Goal: Task Accomplishment & Management: Manage account settings

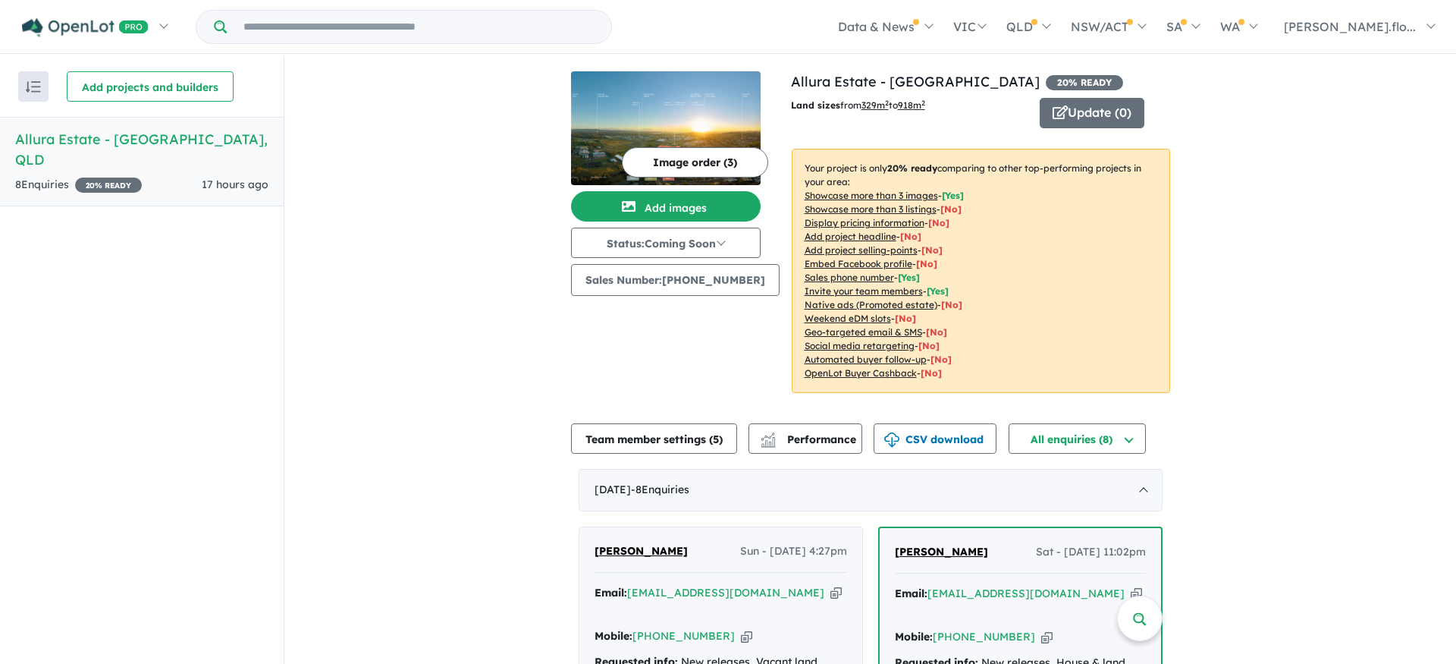
click at [696, 165] on button "Image order ( 3 )" at bounding box center [695, 162] width 146 height 30
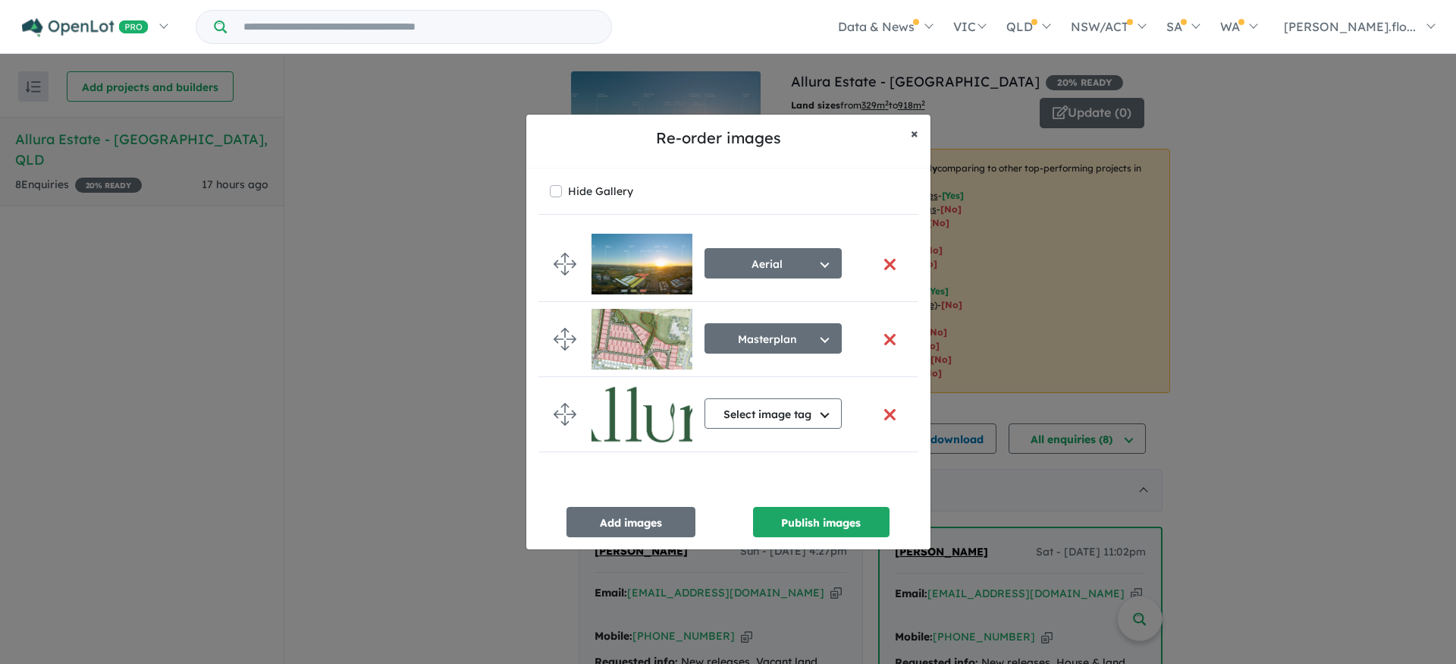
click at [912, 136] on span "×" at bounding box center [915, 132] width 8 height 17
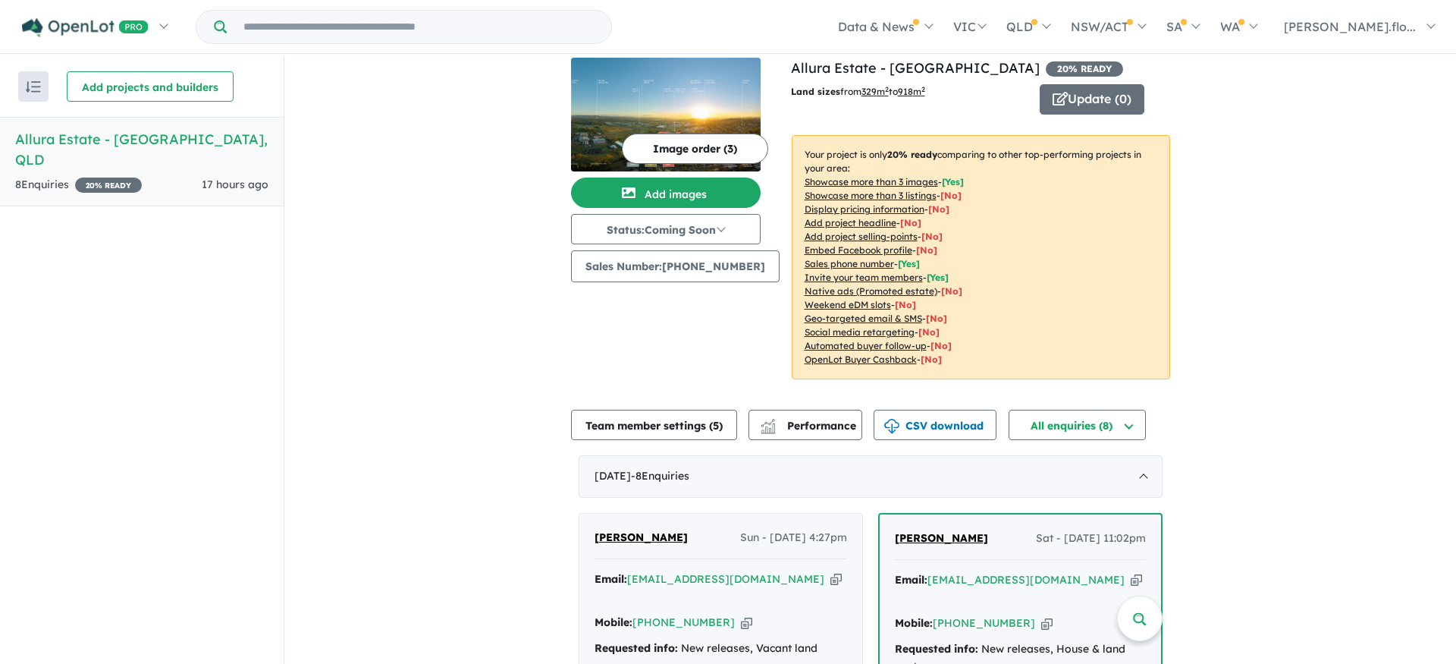
scroll to position [13, 0]
click at [684, 149] on button "Image order ( 3 )" at bounding box center [695, 149] width 146 height 30
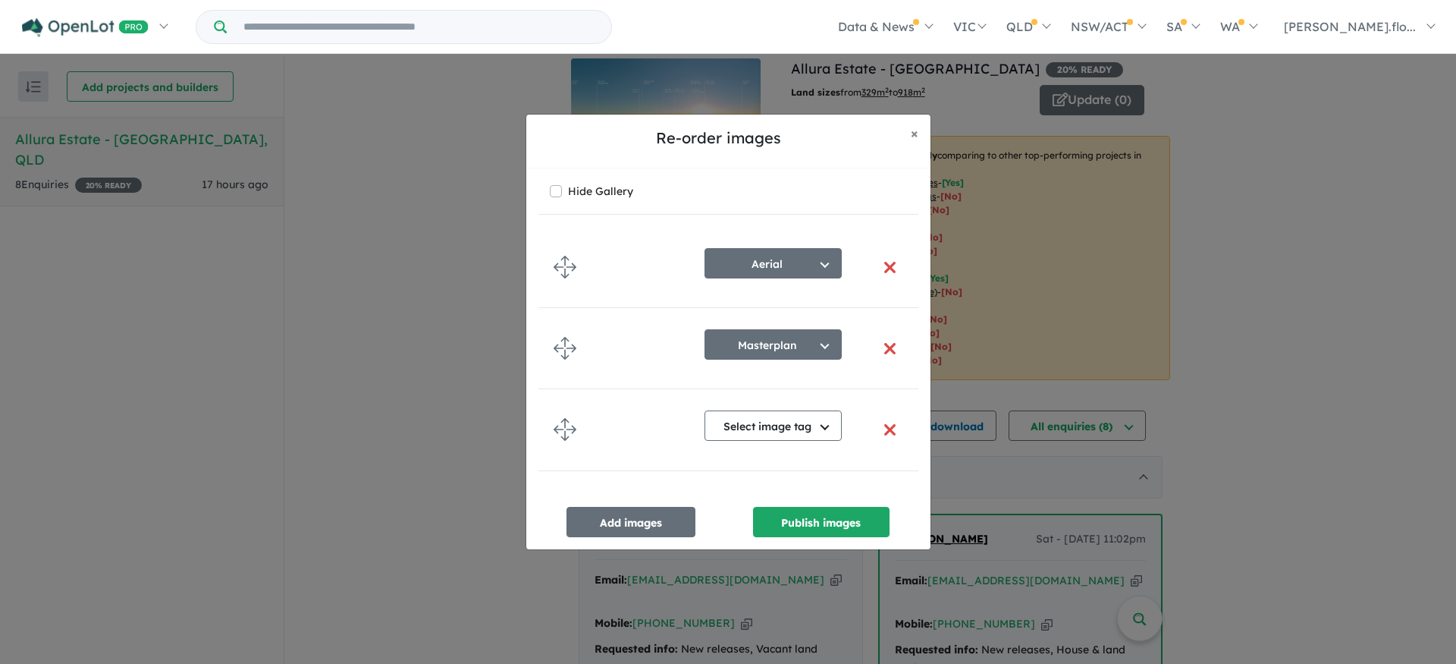
scroll to position [2, 0]
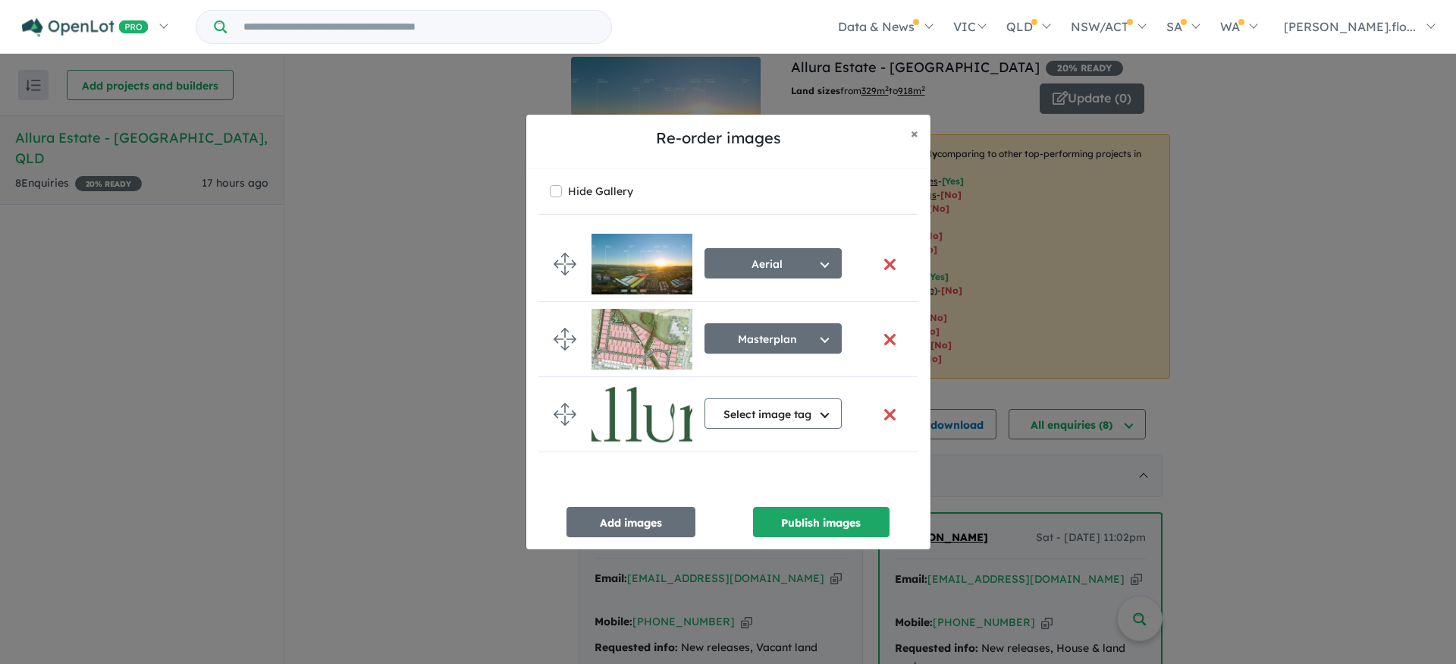
click at [617, 265] on img at bounding box center [642, 264] width 101 height 61
click at [911, 133] on span "×" at bounding box center [915, 132] width 8 height 17
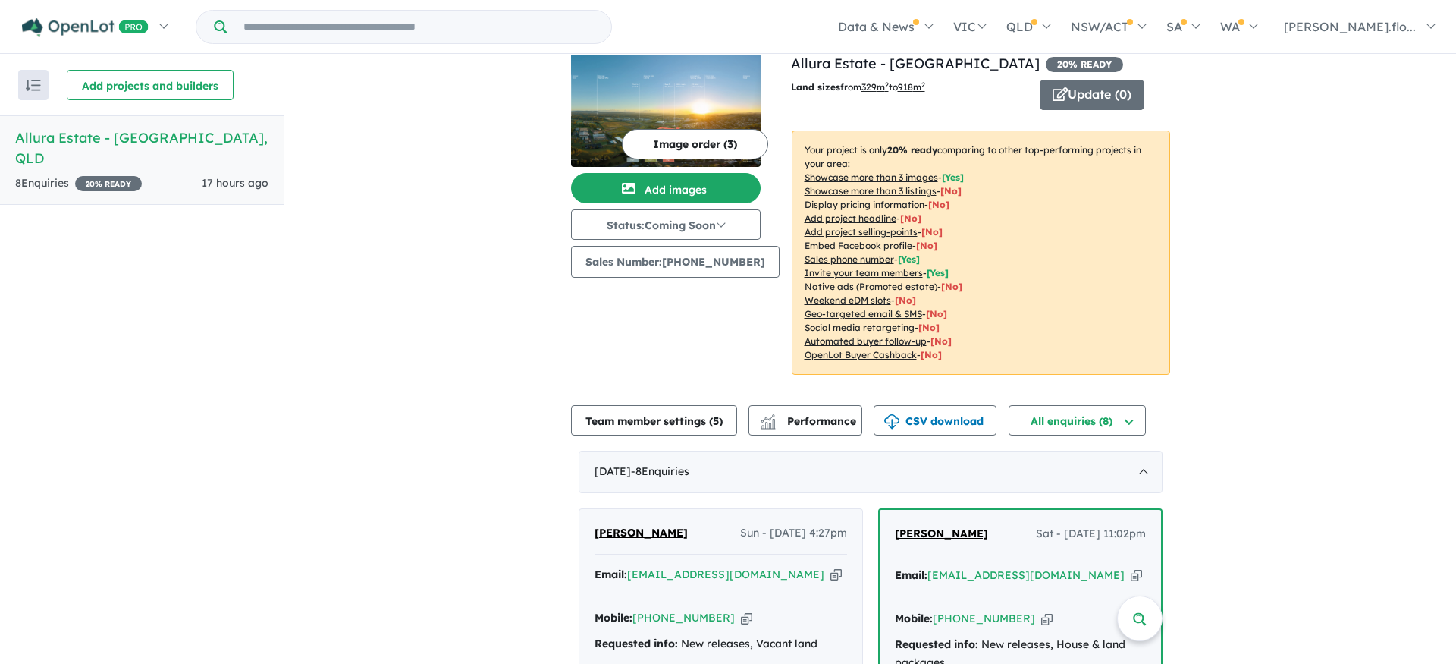
click at [668, 143] on button "Image order ( 3 )" at bounding box center [695, 144] width 146 height 30
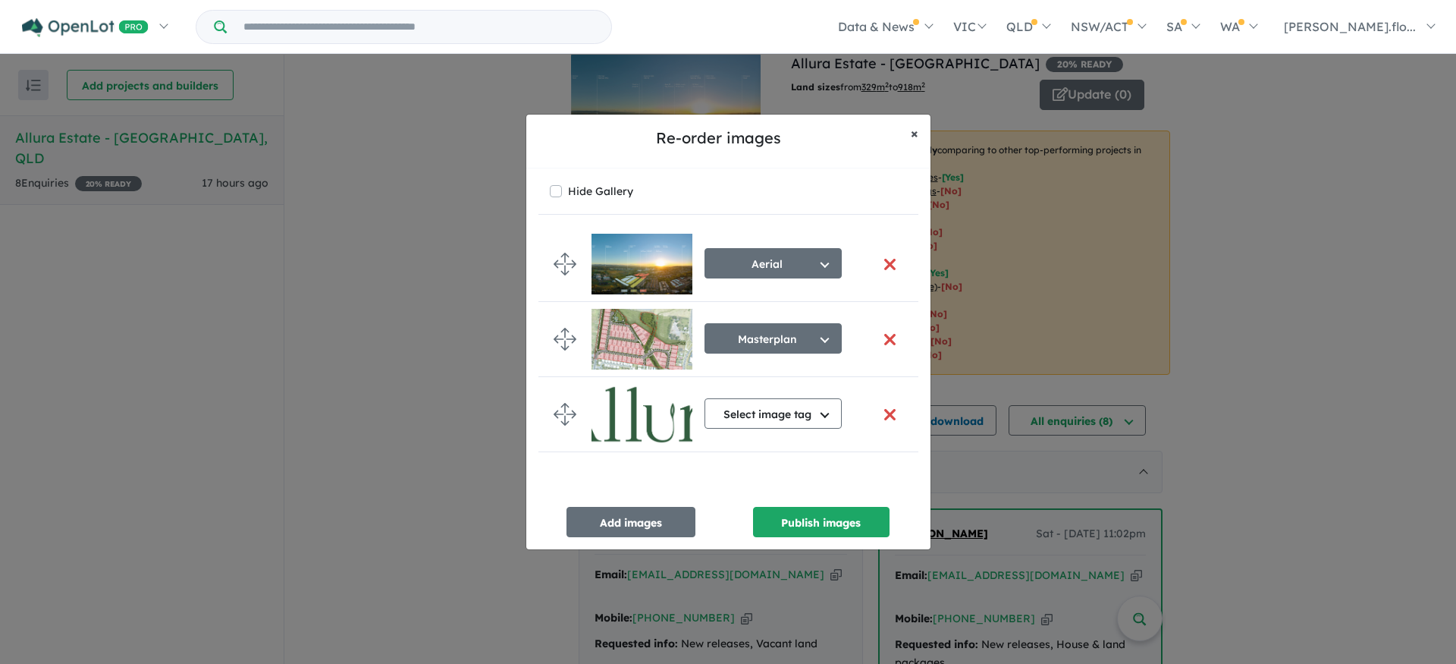
drag, startPoint x: 915, startPoint y: 130, endPoint x: 613, endPoint y: 157, distance: 303.0
click at [915, 130] on span "×" at bounding box center [915, 132] width 8 height 17
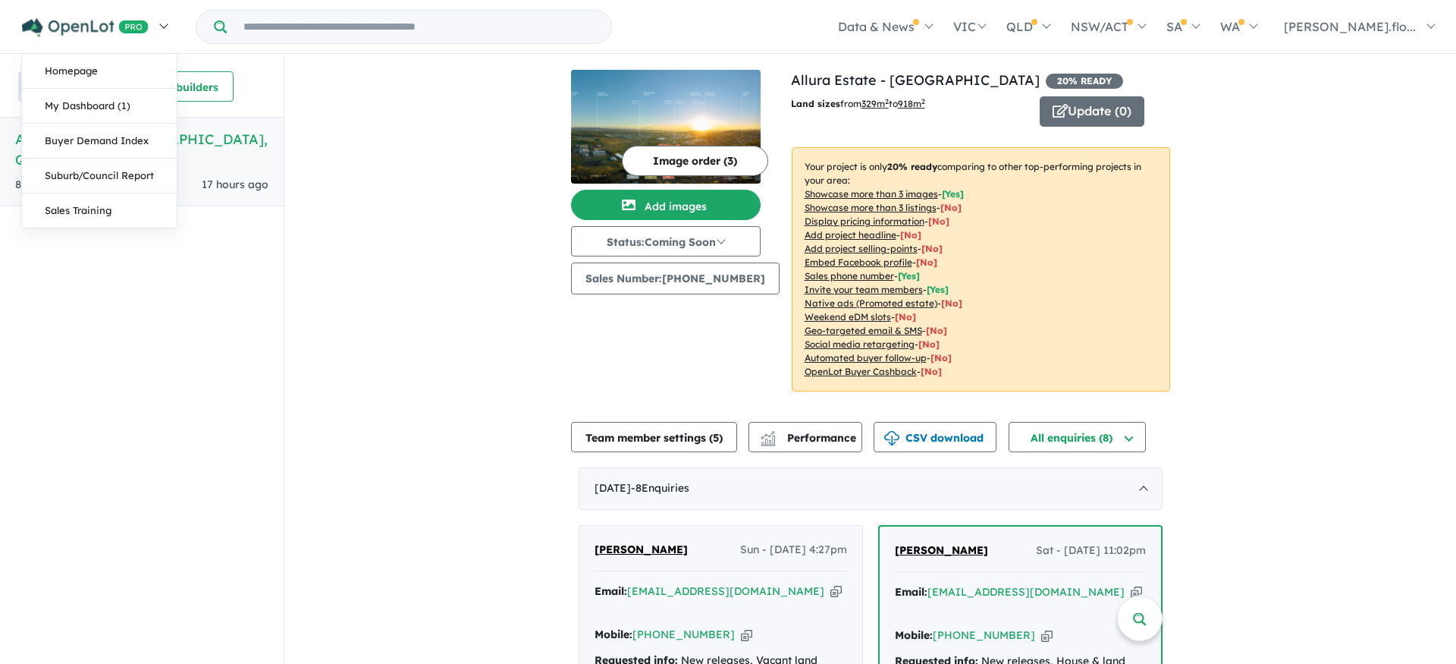
click at [164, 29] on link at bounding box center [94, 26] width 166 height 53
click at [105, 104] on link "My Dashboard (1)" at bounding box center [99, 106] width 155 height 35
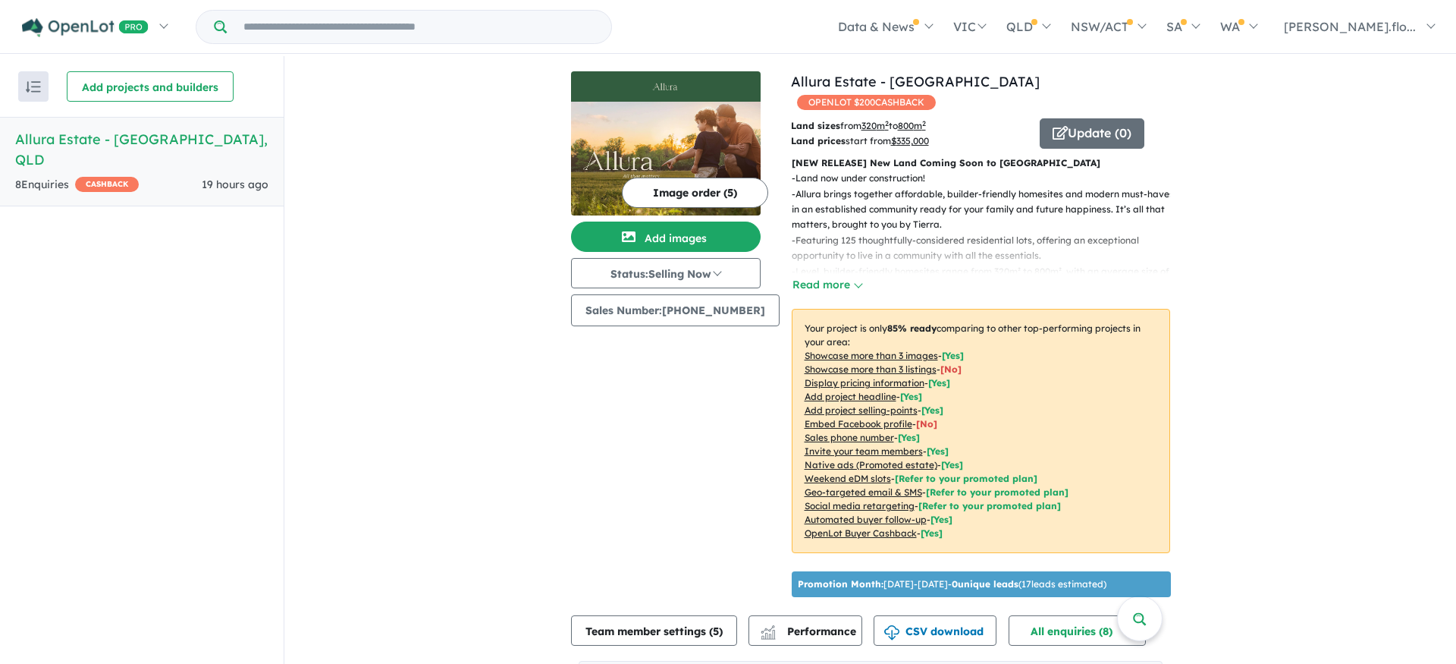
click at [681, 190] on button "Image order ( 5 )" at bounding box center [695, 192] width 146 height 30
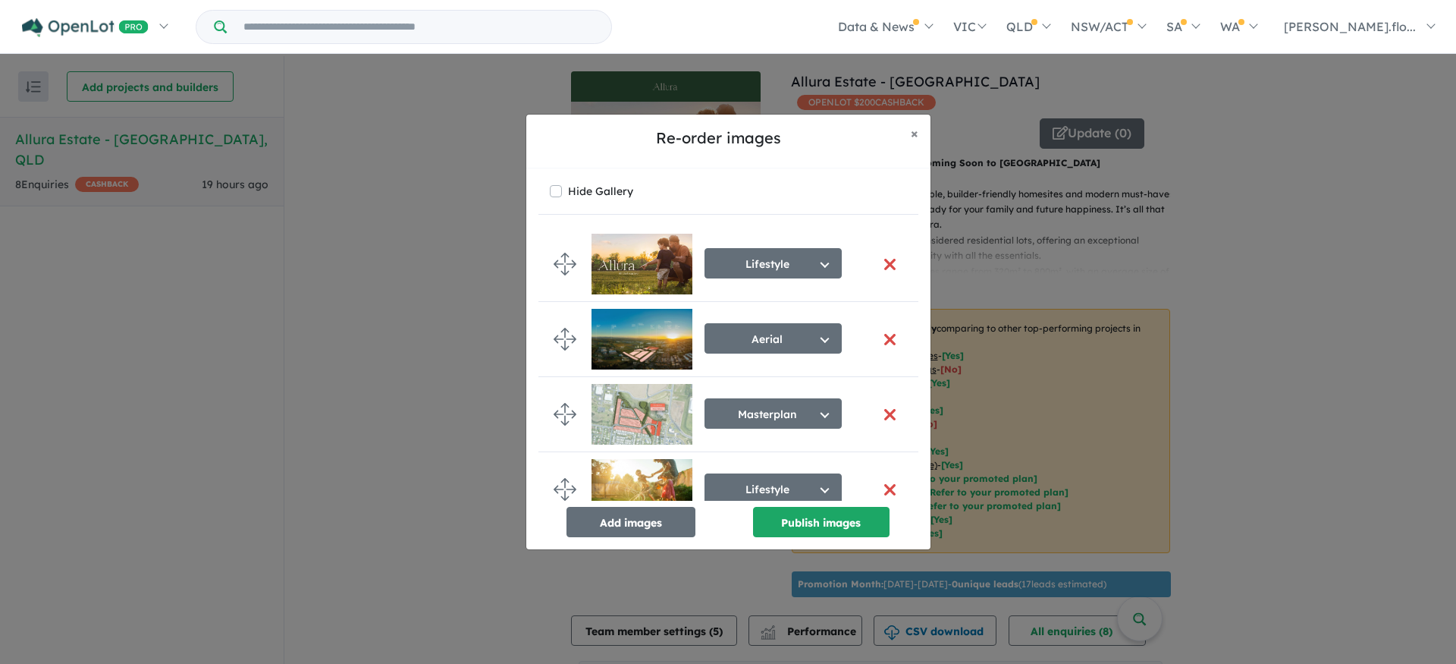
click at [623, 269] on img at bounding box center [642, 264] width 101 height 61
click at [630, 359] on img at bounding box center [642, 339] width 101 height 61
click at [635, 412] on img at bounding box center [642, 414] width 101 height 61
click at [411, 292] on div "Re-order images × Close Hide Gallery Lifestyle Select image tag Aerial Location…" at bounding box center [728, 332] width 1456 height 664
